Goal: Obtain resource: Obtain resource

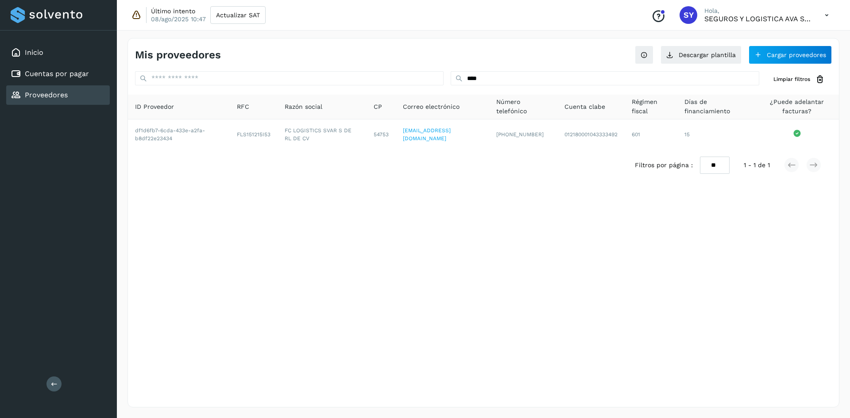
click at [802, 14] on p "Hola," at bounding box center [757, 11] width 106 height 8
click at [826, 12] on icon at bounding box center [826, 15] width 18 height 18
click at [774, 56] on div "Cerrar sesión" at bounding box center [782, 57] width 105 height 17
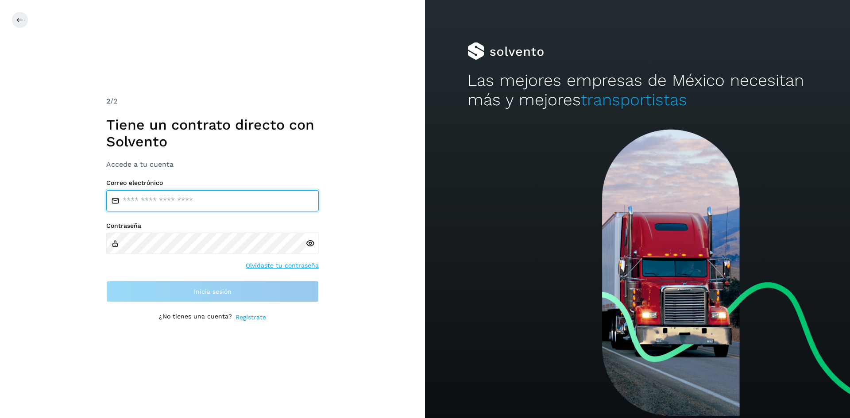
type input "**********"
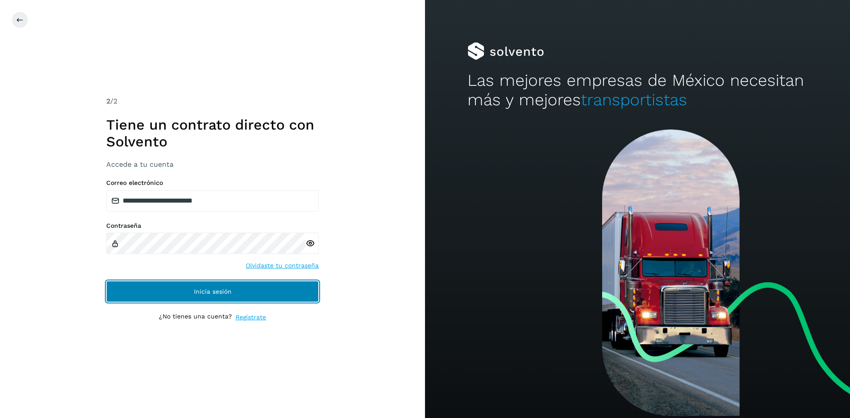
click at [223, 299] on button "Inicia sesión" at bounding box center [212, 291] width 212 height 21
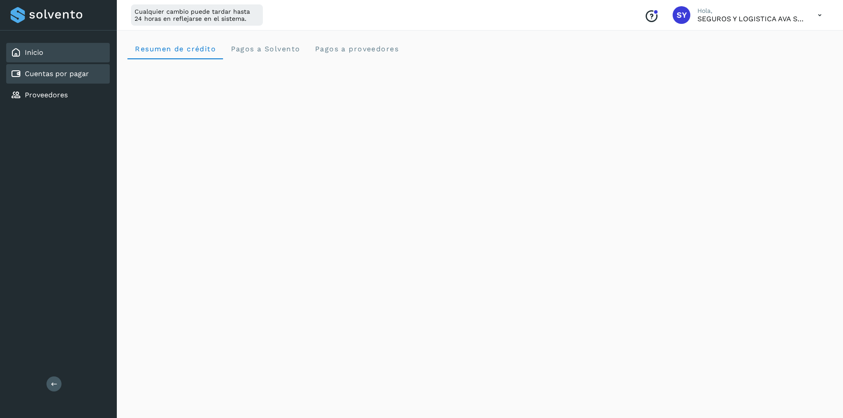
click at [42, 73] on link "Cuentas por pagar" at bounding box center [57, 73] width 64 height 8
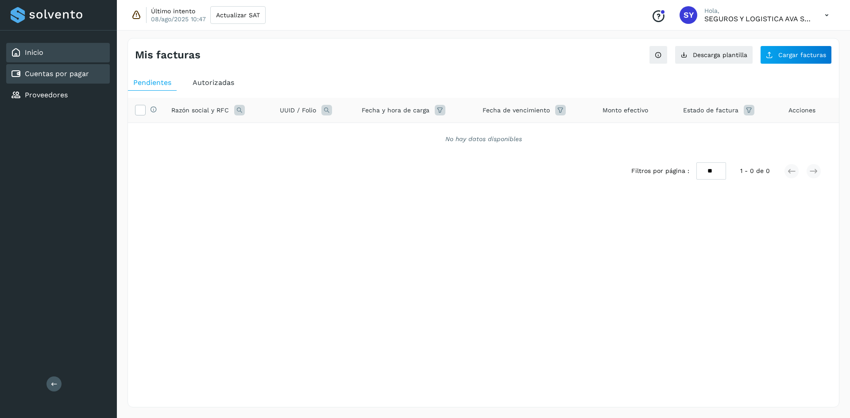
click at [94, 58] on div "Inicio" at bounding box center [58, 52] width 104 height 19
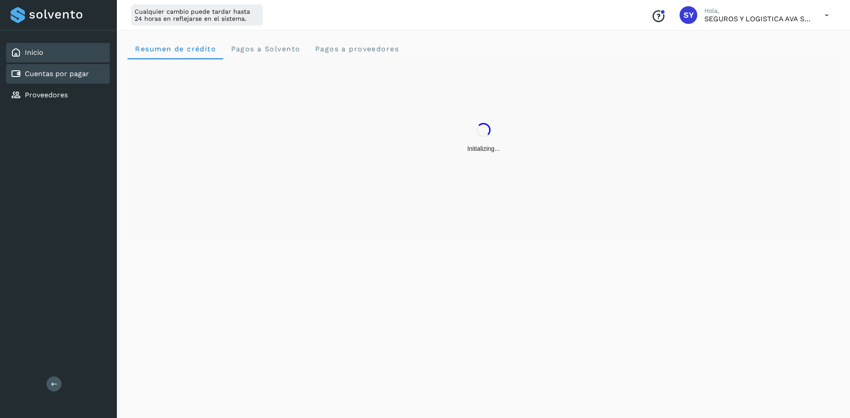
click at [72, 75] on link "Cuentas por pagar" at bounding box center [57, 73] width 64 height 8
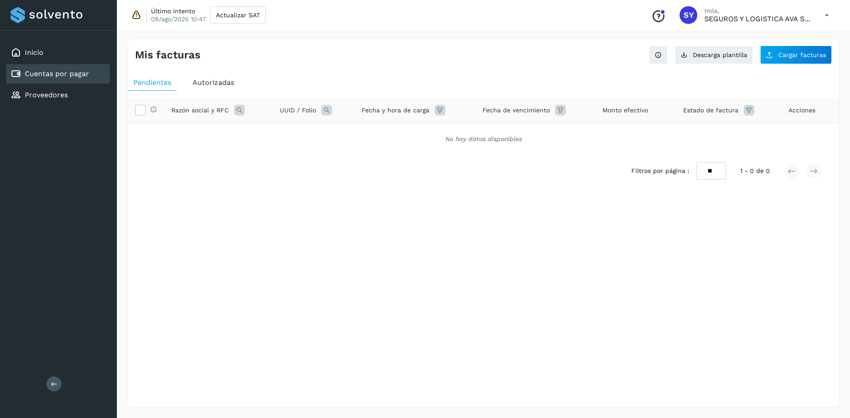
click at [227, 88] on div "Autorizadas" at bounding box center [213, 83] width 52 height 16
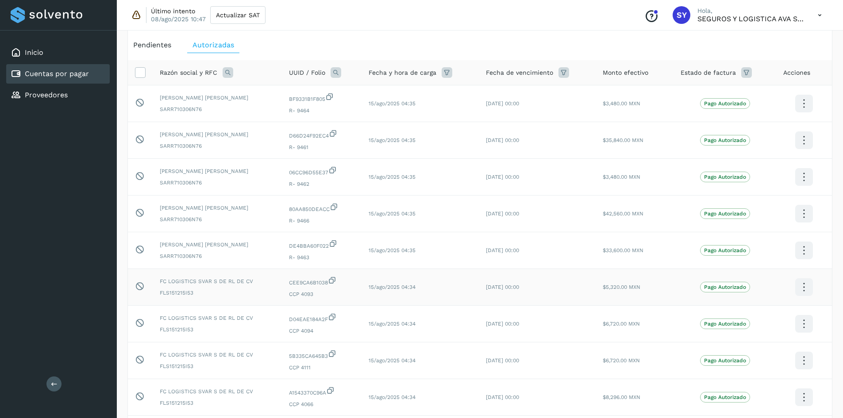
scroll to position [15, 0]
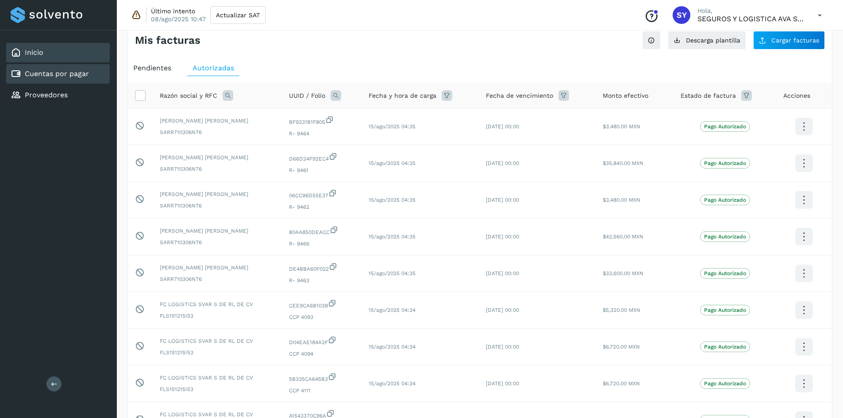
click at [58, 60] on div "Inicio" at bounding box center [58, 52] width 104 height 19
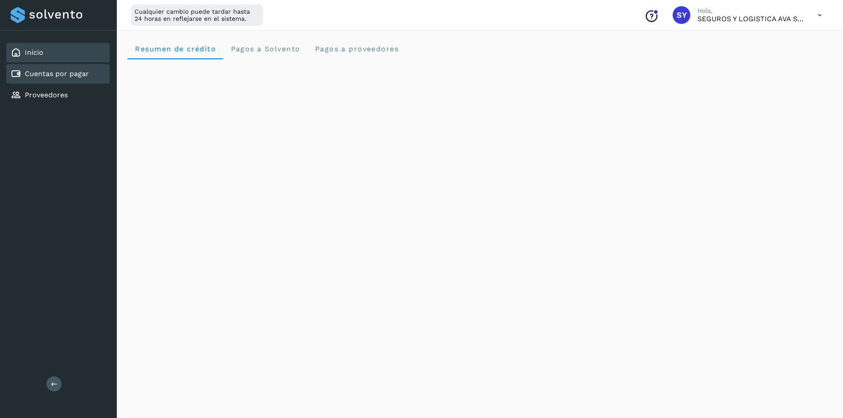
click at [62, 67] on div "Cuentas por pagar" at bounding box center [58, 73] width 104 height 19
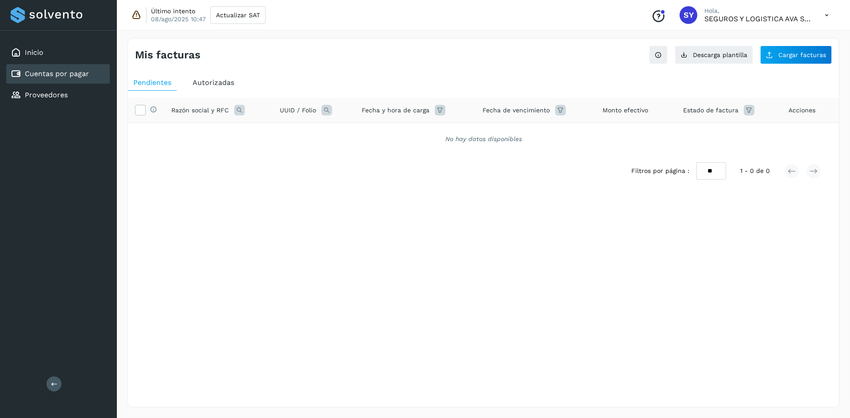
click at [228, 84] on span "Autorizadas" at bounding box center [214, 82] width 42 height 8
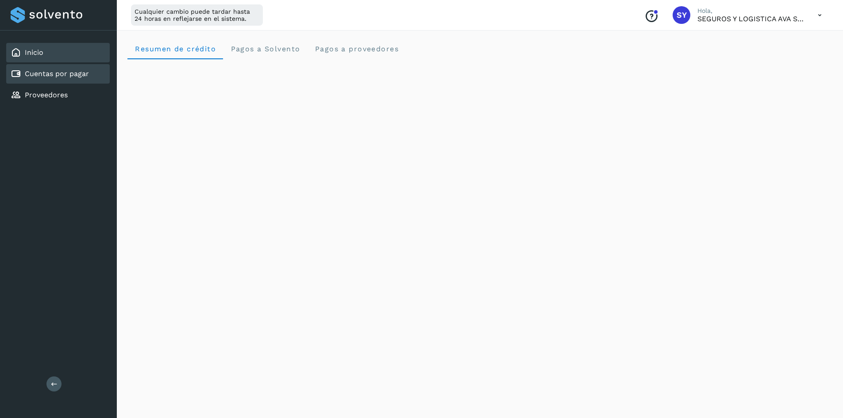
click at [93, 70] on div "Cuentas por pagar" at bounding box center [58, 73] width 104 height 19
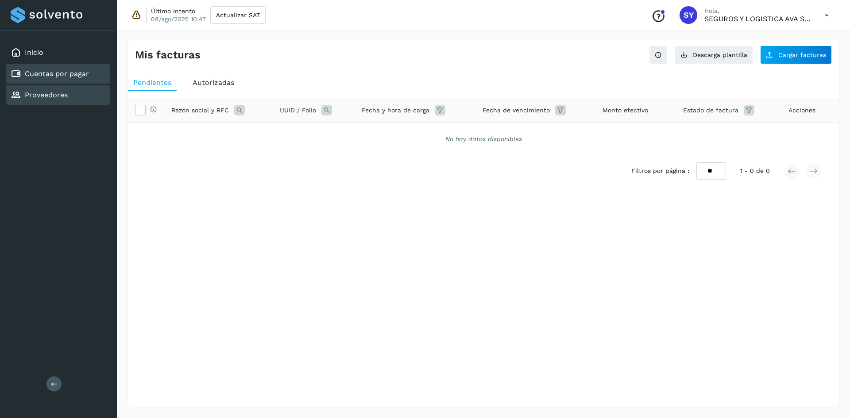
click at [82, 88] on div "Proveedores" at bounding box center [58, 94] width 104 height 19
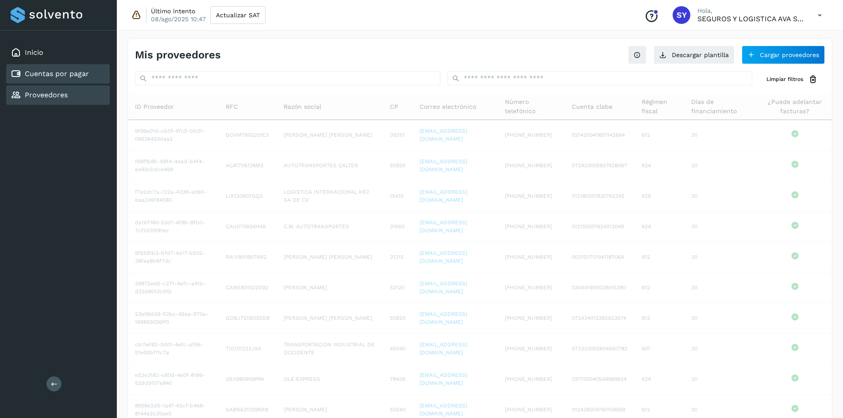
click at [85, 79] on div "Cuentas por pagar" at bounding box center [58, 73] width 104 height 19
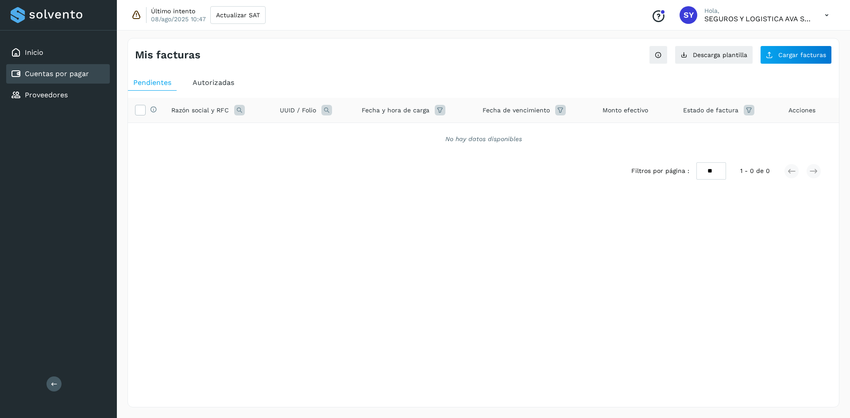
click at [236, 79] on div "Autorizadas" at bounding box center [213, 83] width 52 height 16
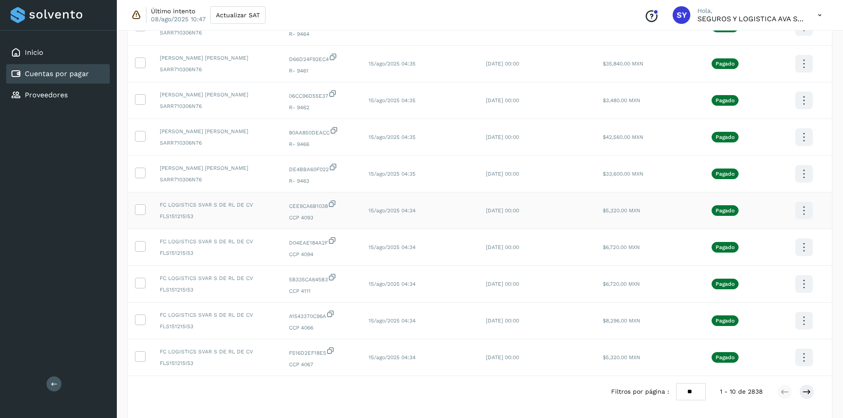
scroll to position [147, 0]
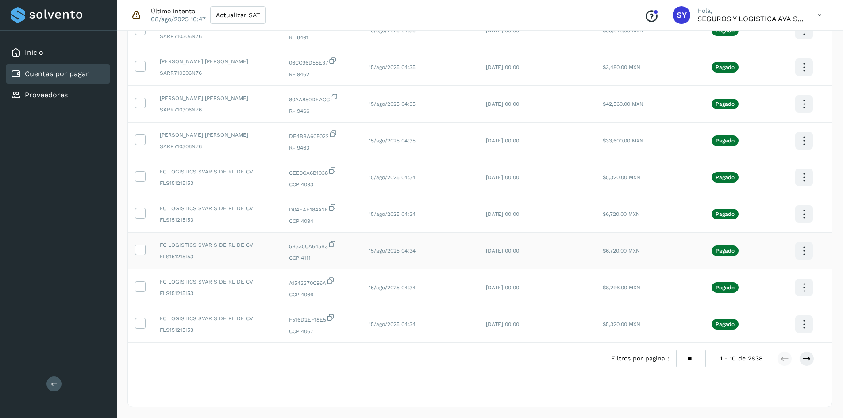
click at [335, 347] on div at bounding box center [421, 209] width 843 height 418
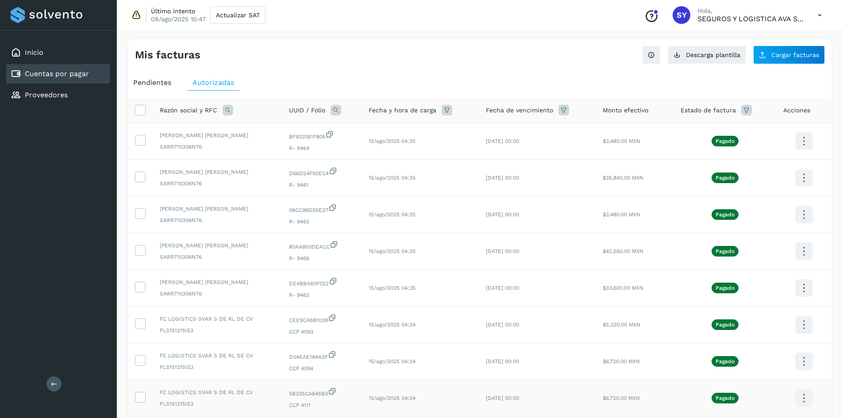
click at [221, 108] on div "Razón social y RFC" at bounding box center [217, 110] width 115 height 11
click at [224, 109] on icon at bounding box center [228, 110] width 11 height 11
click at [270, 150] on input "text" at bounding box center [285, 147] width 109 height 14
type input "****"
click at [327, 174] on button "Buscar" at bounding box center [308, 170] width 65 height 18
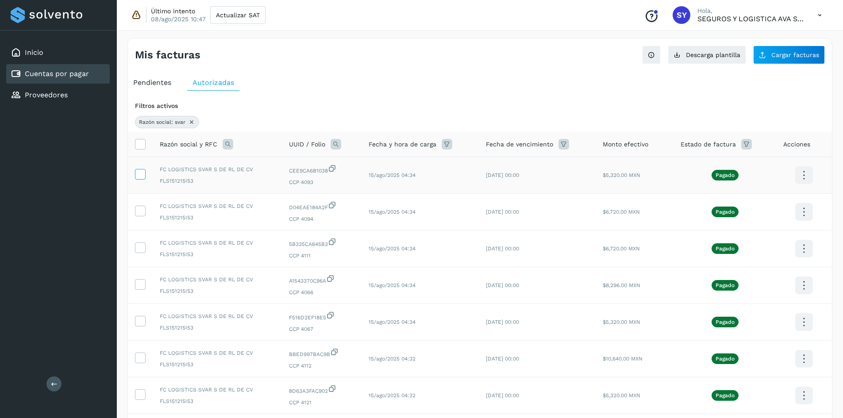
click at [139, 174] on icon at bounding box center [139, 173] width 9 height 9
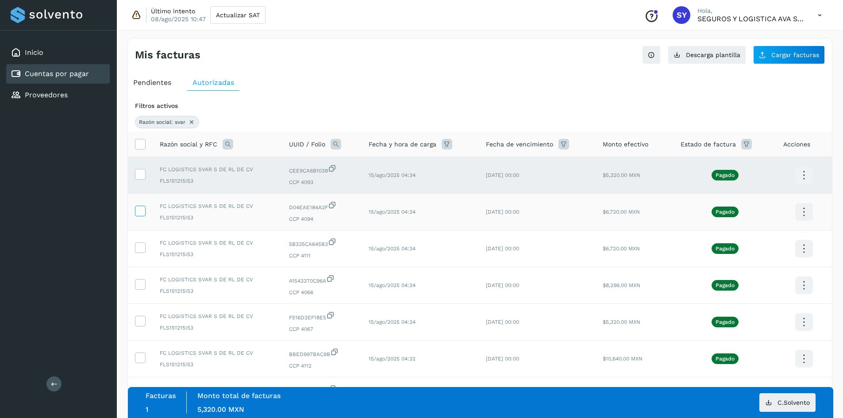
click at [139, 208] on icon at bounding box center [139, 210] width 9 height 9
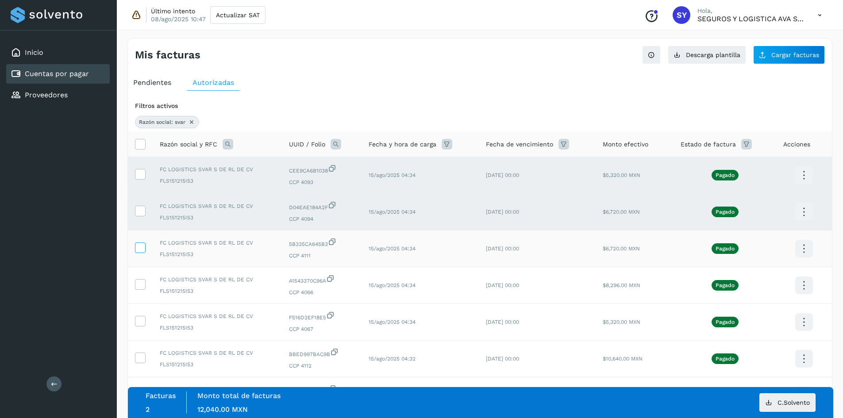
click at [141, 245] on td at bounding box center [140, 249] width 25 height 37
click at [142, 247] on icon at bounding box center [139, 247] width 9 height 9
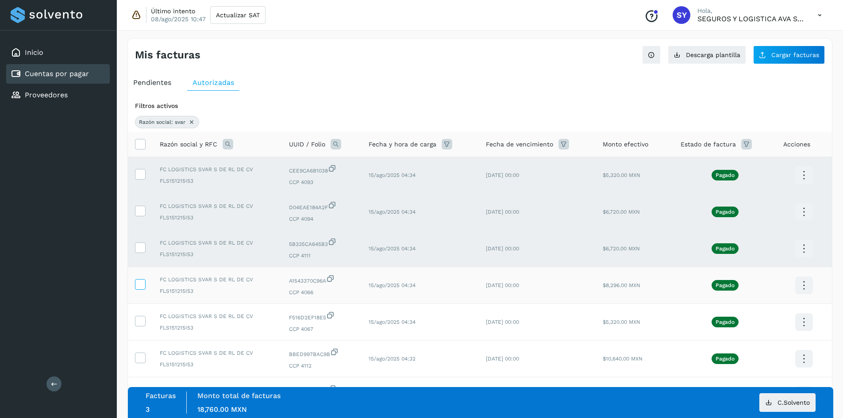
click at [140, 289] on span at bounding box center [139, 286] width 9 height 6
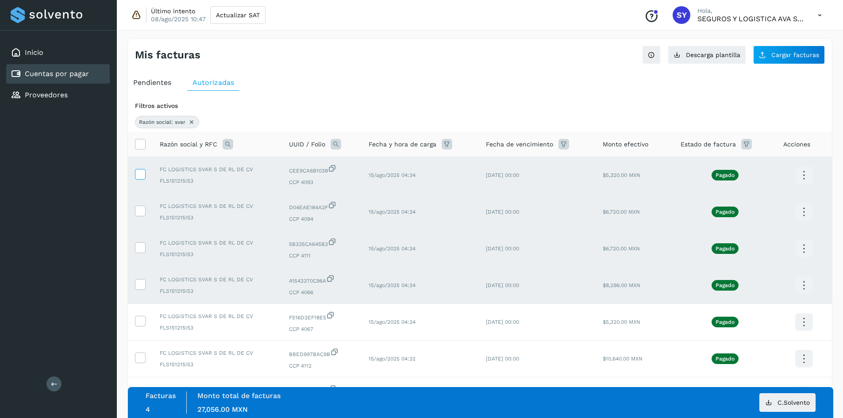
click at [136, 175] on icon at bounding box center [139, 173] width 9 height 9
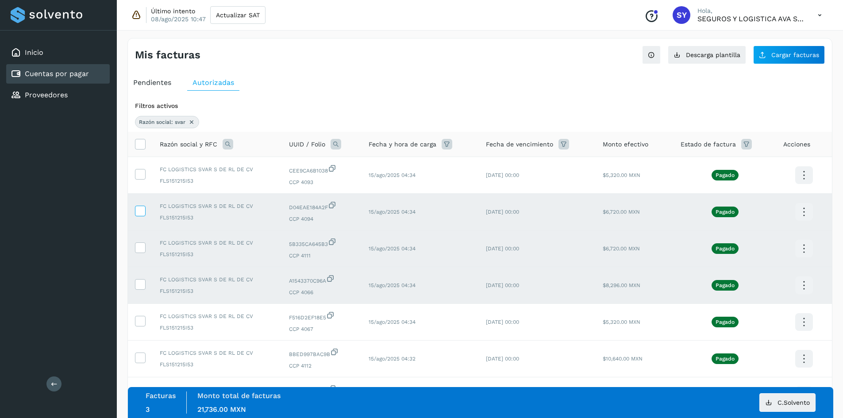
click at [136, 211] on icon at bounding box center [139, 210] width 9 height 9
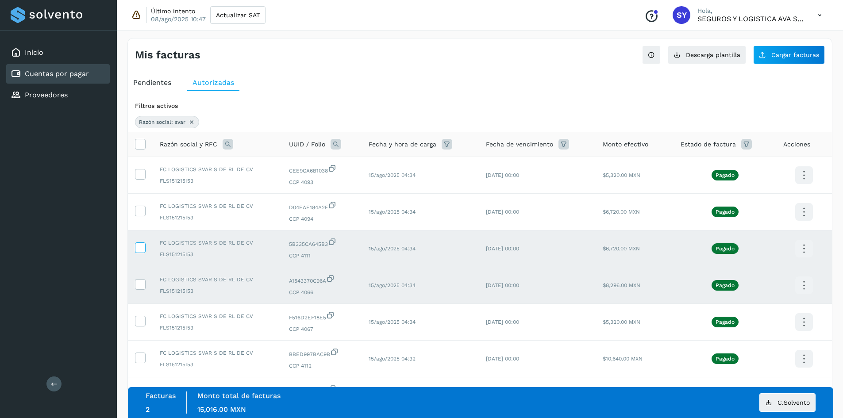
click at [144, 248] on icon at bounding box center [139, 247] width 9 height 9
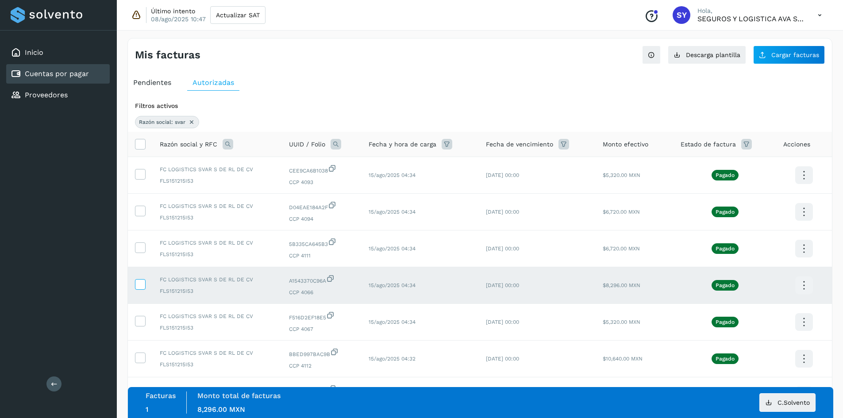
click at [144, 287] on icon at bounding box center [139, 283] width 9 height 9
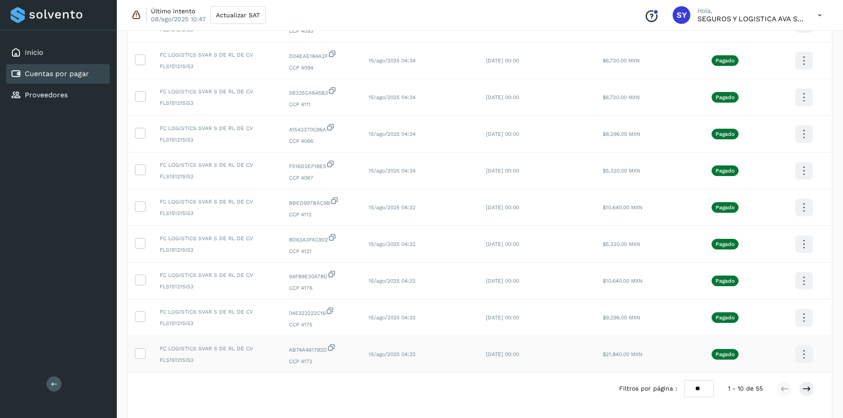
scroll to position [181, 0]
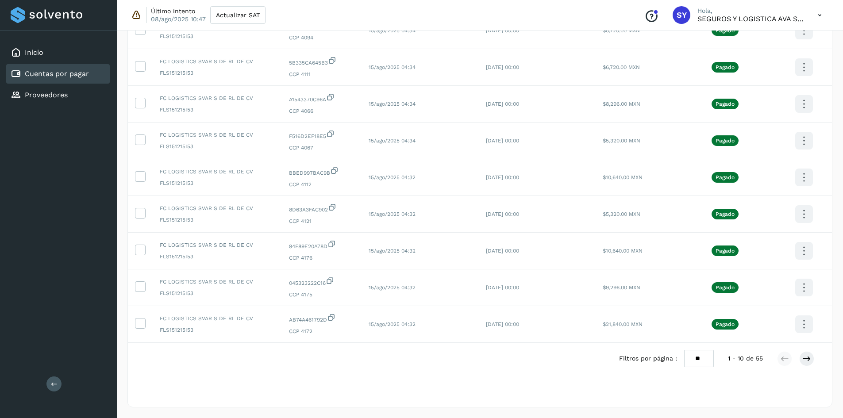
click at [703, 362] on select "** ** **" at bounding box center [699, 358] width 30 height 17
select select "**"
click at [684, 350] on select "** ** **" at bounding box center [699, 358] width 30 height 17
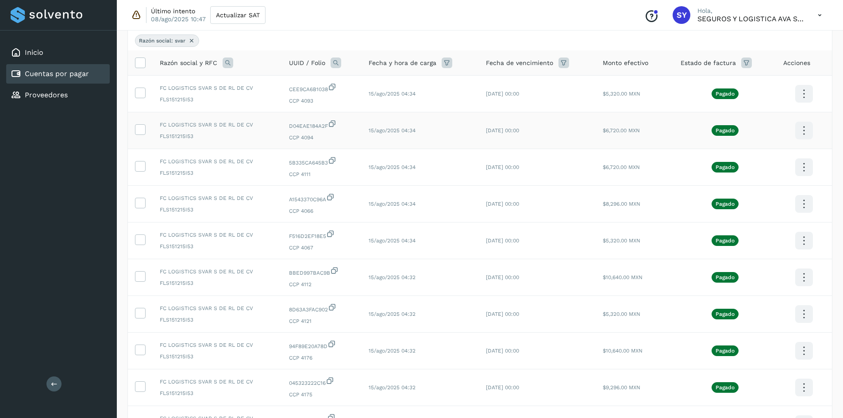
scroll to position [0, 0]
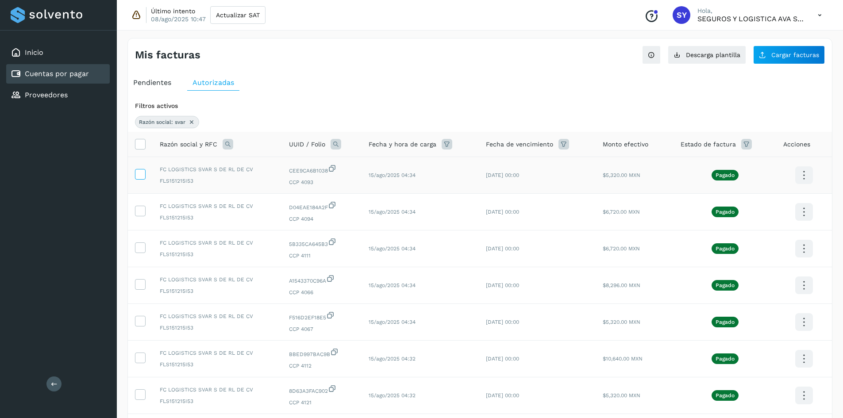
click at [140, 175] on icon at bounding box center [139, 173] width 9 height 9
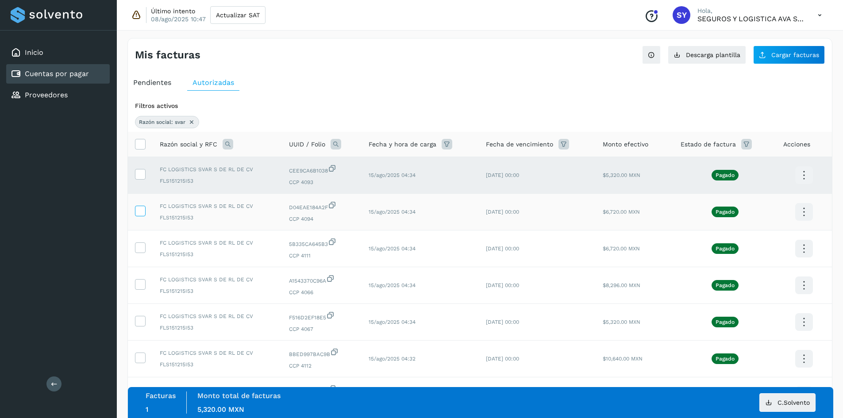
click at [141, 215] on icon at bounding box center [139, 210] width 9 height 9
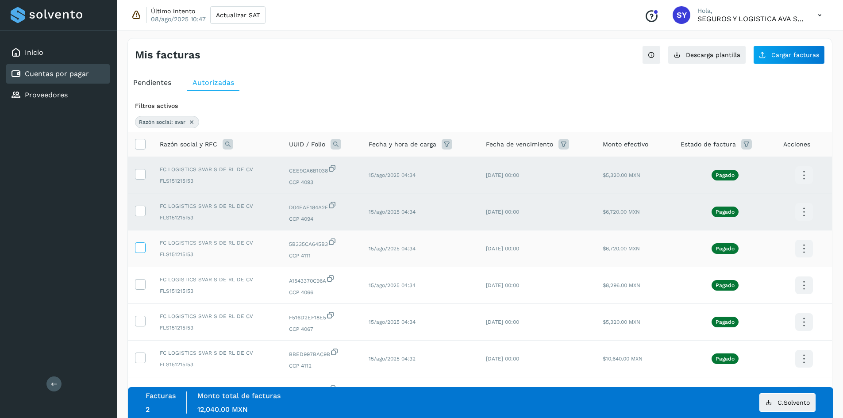
click at [141, 253] on label at bounding box center [140, 248] width 11 height 11
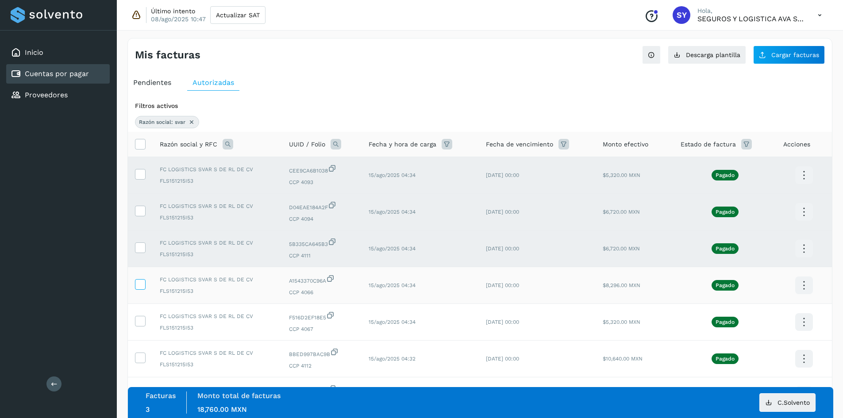
click at [140, 286] on icon at bounding box center [139, 283] width 9 height 9
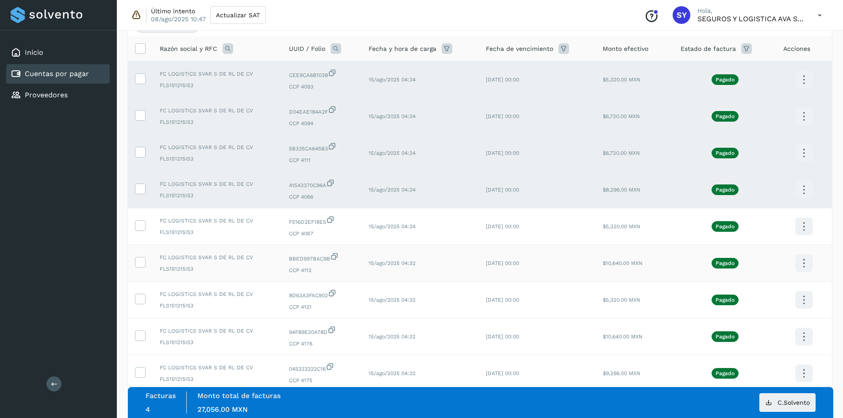
scroll to position [177, 0]
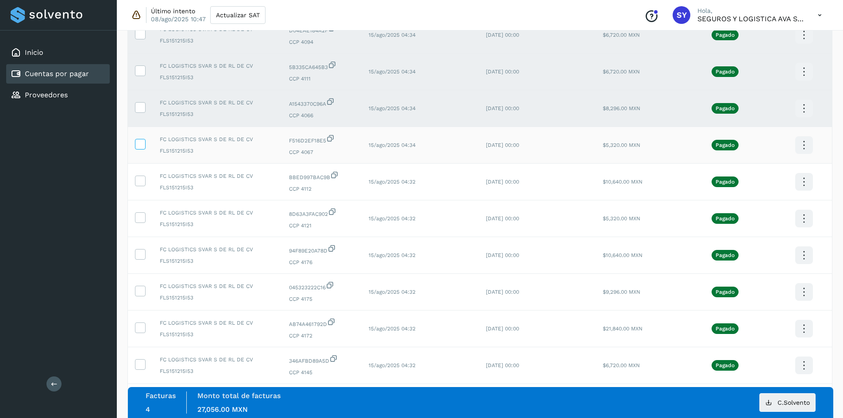
click at [141, 142] on icon at bounding box center [139, 143] width 9 height 9
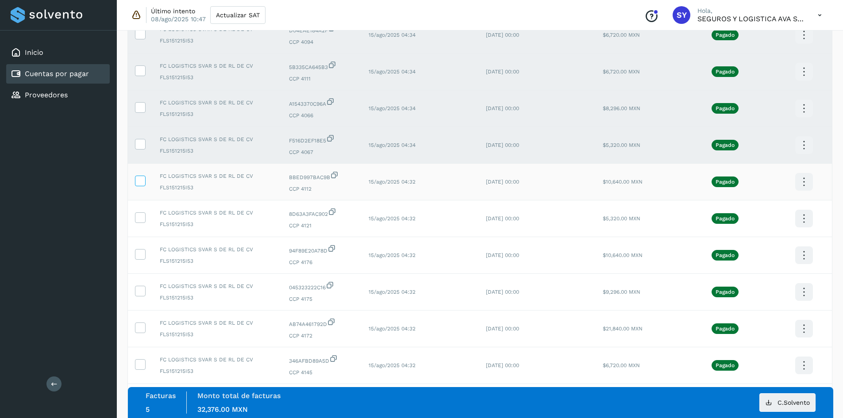
click at [139, 178] on icon at bounding box center [139, 180] width 9 height 9
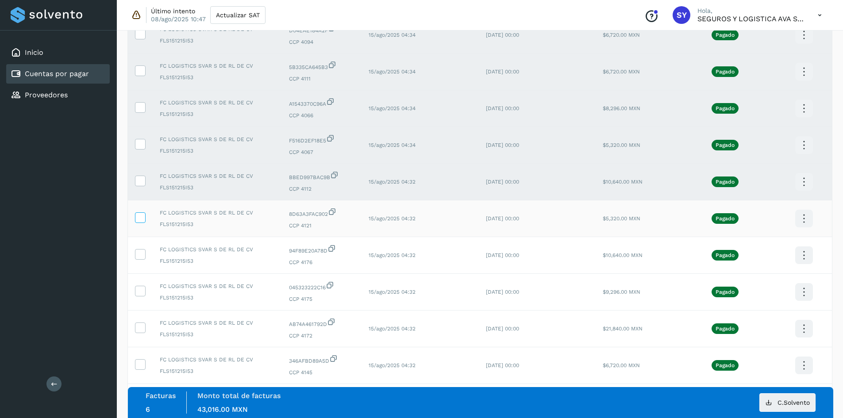
click at [141, 216] on icon at bounding box center [139, 216] width 9 height 9
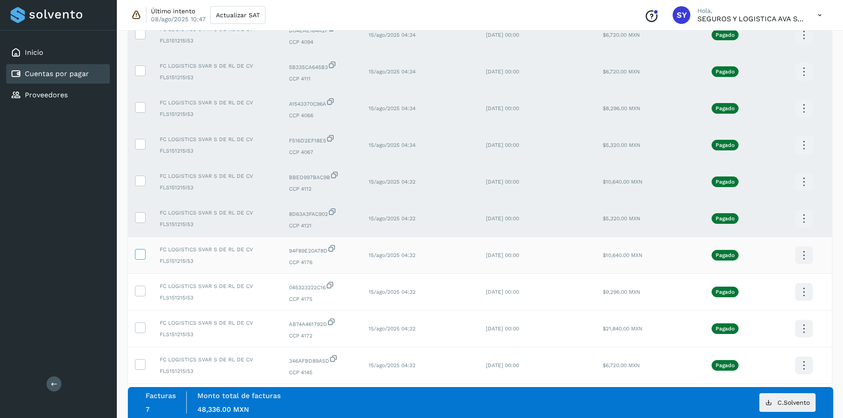
click at [142, 257] on icon at bounding box center [139, 253] width 9 height 9
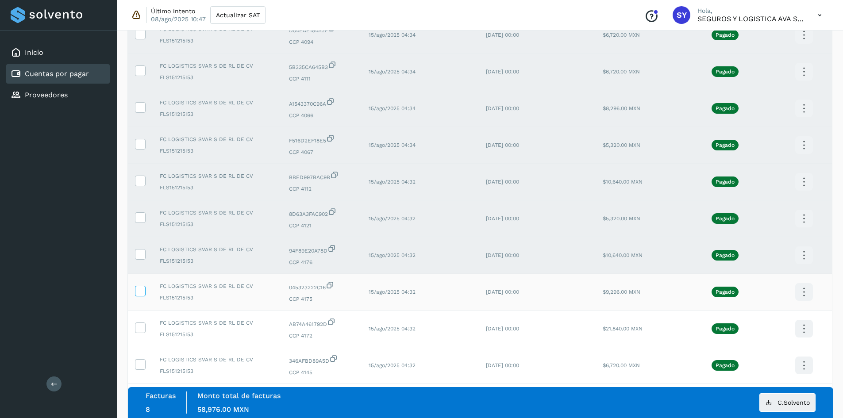
click at [140, 293] on icon at bounding box center [139, 290] width 9 height 9
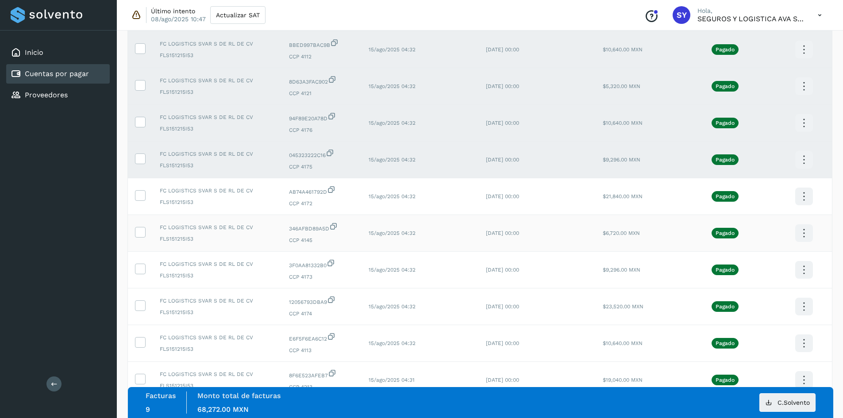
scroll to position [310, 0]
click at [142, 197] on icon at bounding box center [139, 194] width 9 height 9
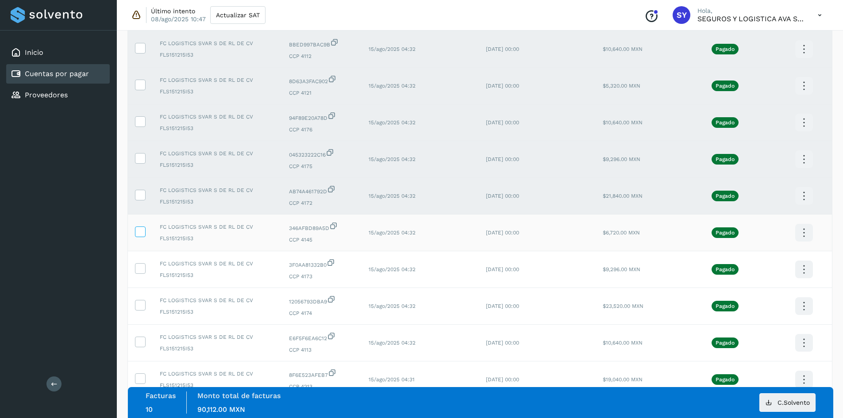
click at [142, 232] on icon at bounding box center [139, 231] width 9 height 9
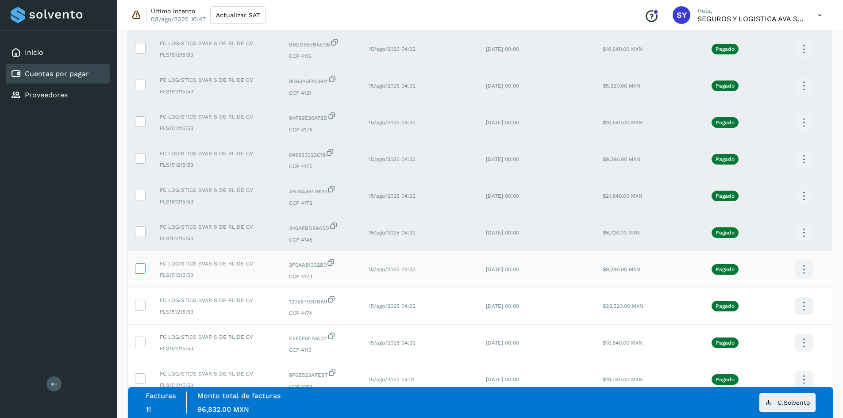
click at [140, 274] on label at bounding box center [140, 268] width 11 height 11
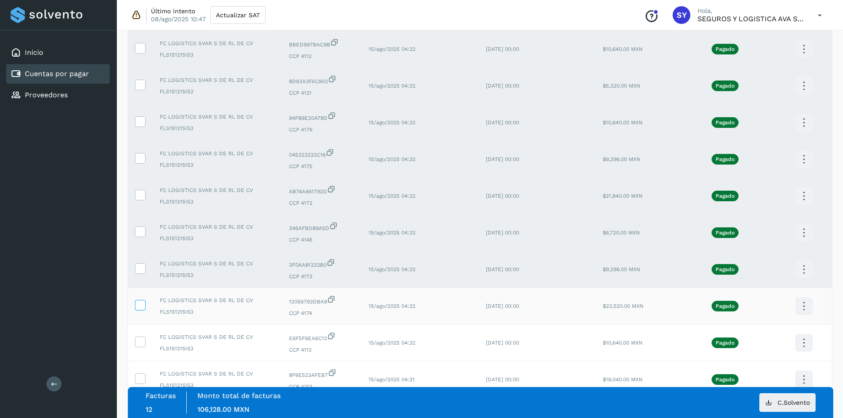
click at [140, 306] on icon at bounding box center [139, 304] width 9 height 9
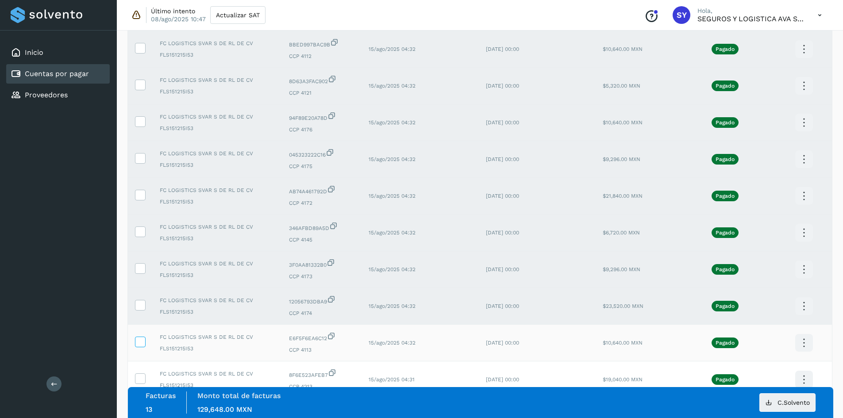
click at [139, 342] on icon at bounding box center [139, 341] width 9 height 9
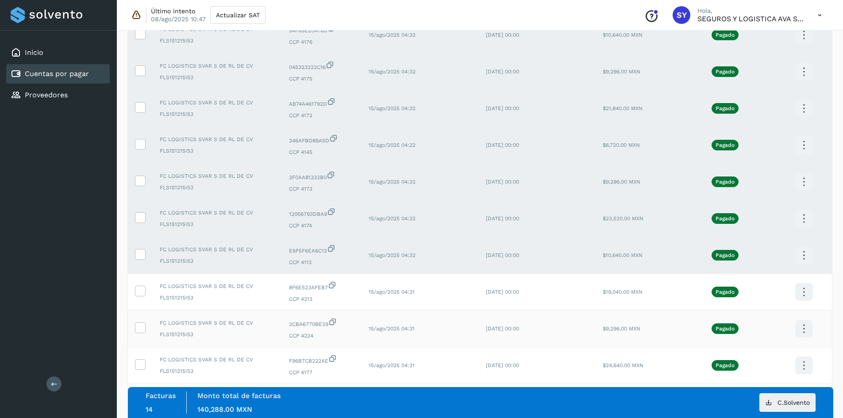
scroll to position [398, 0]
click at [141, 289] on icon at bounding box center [139, 289] width 9 height 9
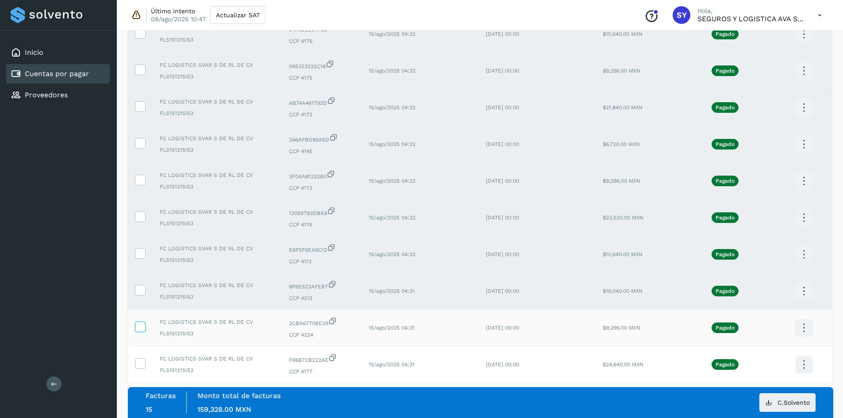
click at [144, 327] on icon at bounding box center [139, 326] width 9 height 9
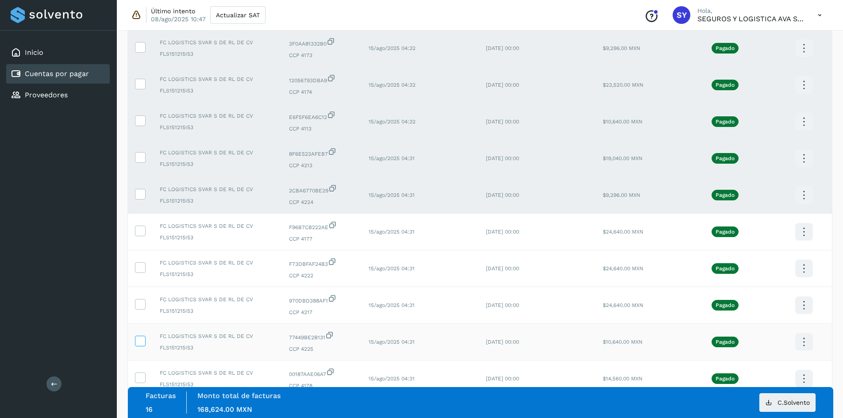
scroll to position [732, 0]
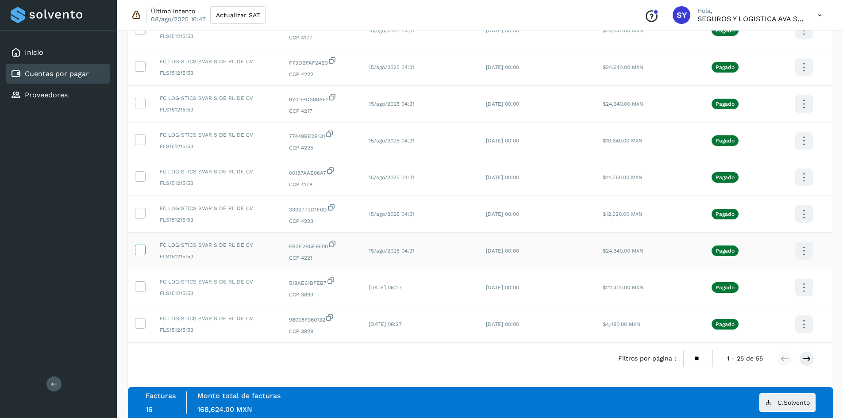
click at [139, 251] on icon at bounding box center [139, 249] width 9 height 9
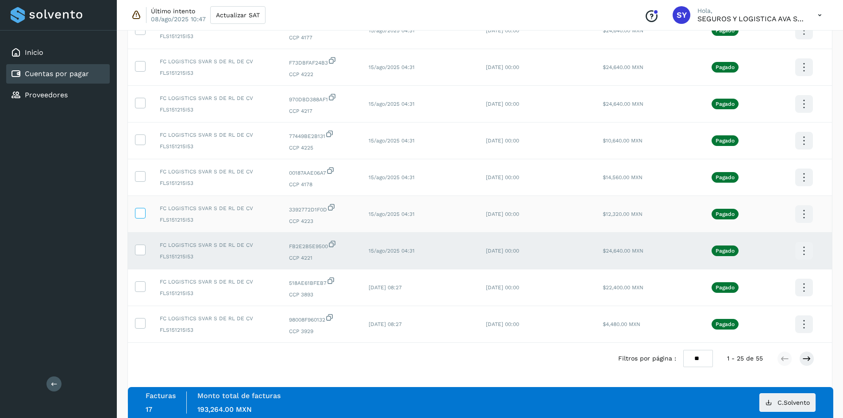
click at [144, 211] on icon at bounding box center [139, 212] width 9 height 9
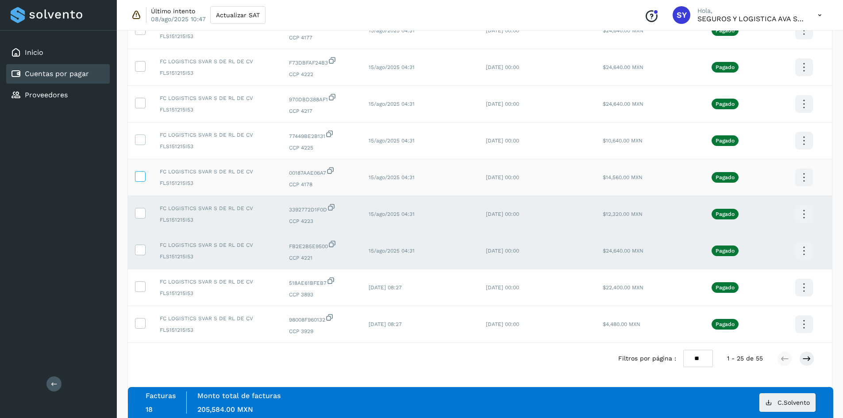
click at [141, 177] on icon at bounding box center [139, 175] width 9 height 9
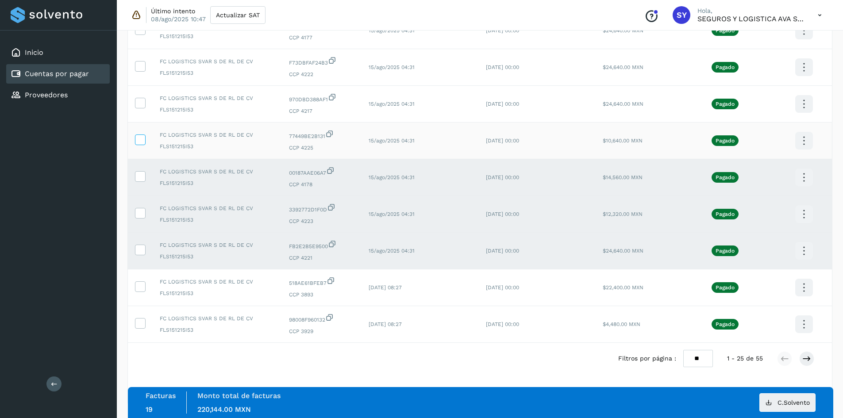
click at [142, 145] on label at bounding box center [140, 140] width 11 height 11
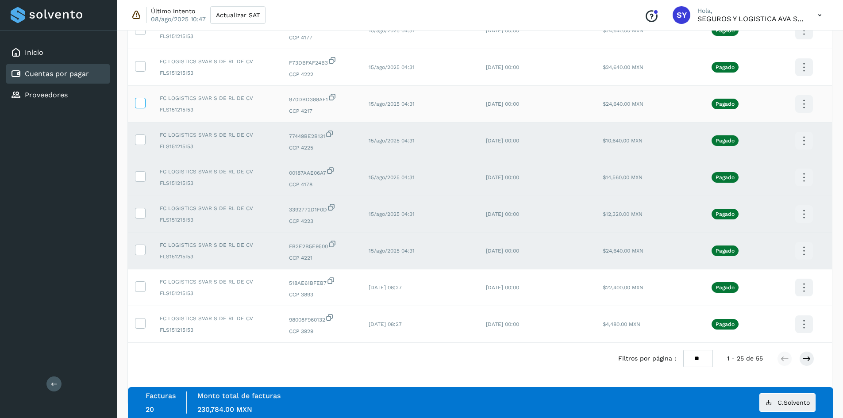
click at [144, 105] on icon at bounding box center [139, 102] width 9 height 9
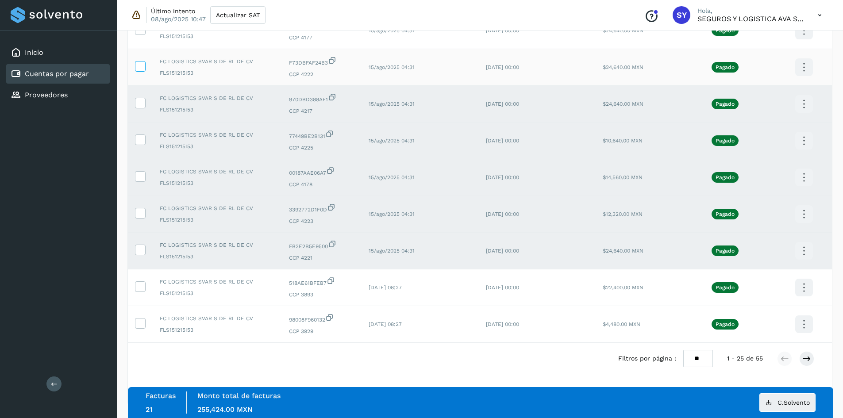
click at [142, 70] on icon at bounding box center [139, 65] width 9 height 9
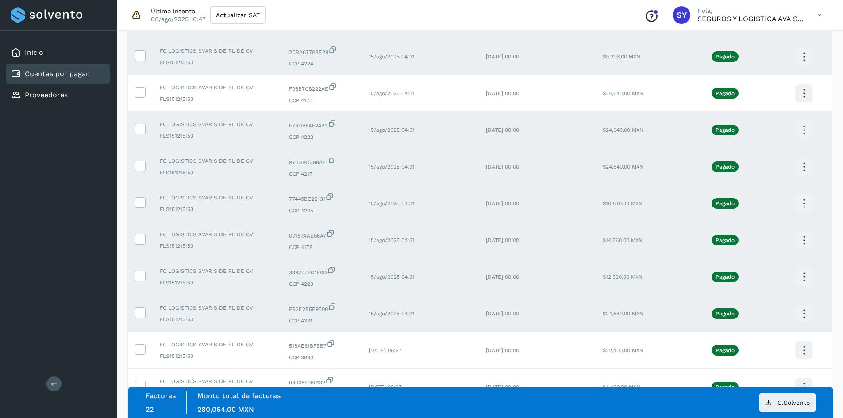
scroll to position [555, 0]
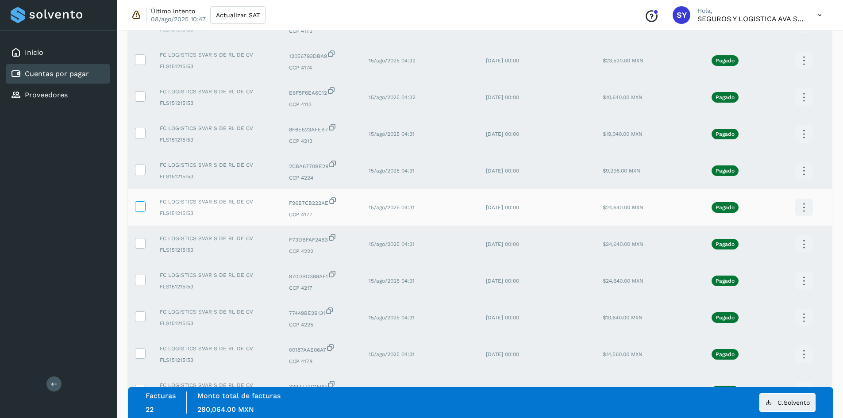
click at [139, 208] on icon at bounding box center [139, 205] width 9 height 9
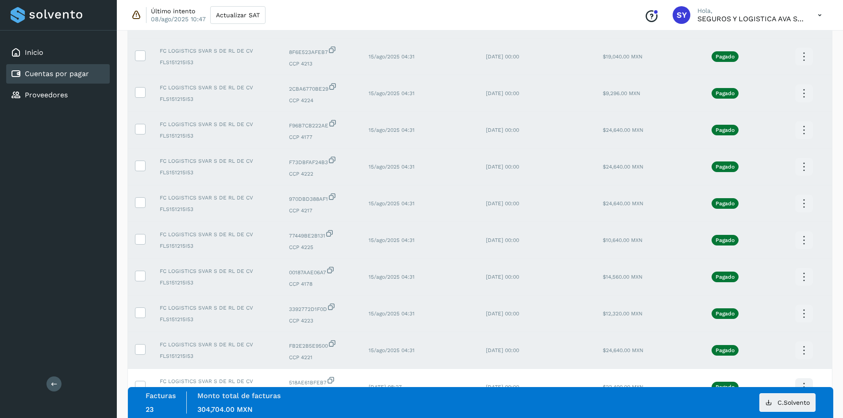
scroll to position [732, 0]
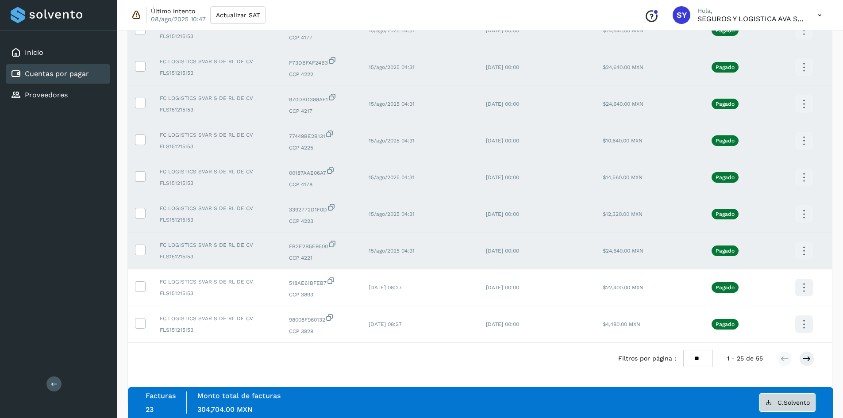
click at [782, 400] on span "C.Solvento" at bounding box center [794, 403] width 32 height 6
